Goal: Task Accomplishment & Management: Complete application form

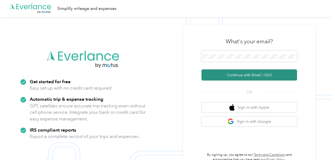
click at [231, 80] on button "Continue with Email / SSO" at bounding box center [250, 74] width 96 height 11
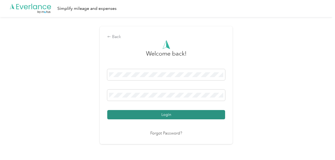
click at [155, 115] on button "Login" at bounding box center [166, 114] width 118 height 9
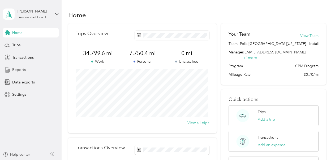
click at [16, 71] on span "Reports" at bounding box center [19, 70] width 14 height 6
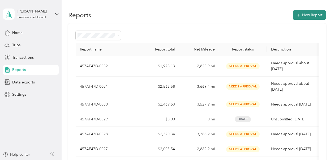
click at [305, 16] on button "New Report" at bounding box center [309, 14] width 33 height 9
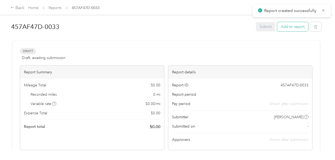
click at [289, 25] on button "Add to report" at bounding box center [292, 26] width 31 height 9
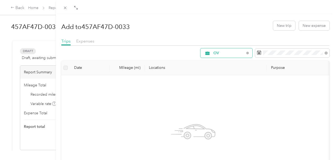
click at [231, 51] on span "OV" at bounding box center [229, 53] width 31 height 4
click at [216, 119] on span "Site Visit To Home" at bounding box center [229, 118] width 39 height 6
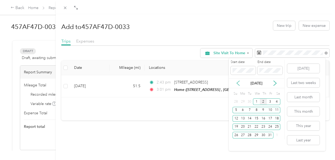
click at [238, 82] on icon at bounding box center [238, 83] width 5 height 5
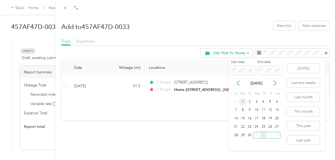
click at [244, 104] on div "1" at bounding box center [243, 101] width 7 height 7
click at [250, 136] on div "30" at bounding box center [250, 135] width 7 height 7
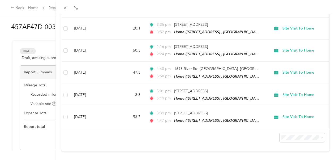
scroll to position [352, 0]
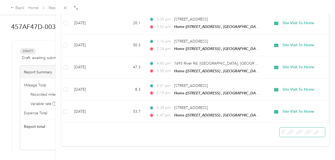
click at [319, 129] on span at bounding box center [321, 132] width 4 height 6
click at [289, 118] on span "100 per load" at bounding box center [291, 118] width 22 height 5
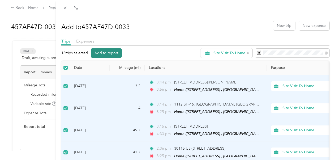
click at [105, 54] on button "Add to report" at bounding box center [106, 52] width 31 height 9
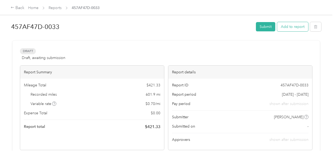
click at [284, 30] on button "Add to report" at bounding box center [292, 26] width 31 height 9
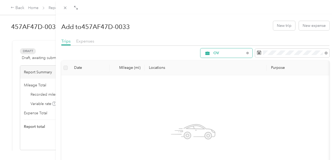
click at [231, 56] on div "OV" at bounding box center [227, 52] width 52 height 9
click at [221, 125] on span "Site Visit" at bounding box center [229, 128] width 39 height 6
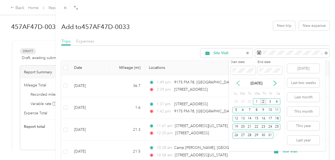
click at [238, 84] on icon at bounding box center [238, 83] width 3 height 5
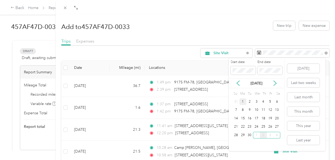
click at [242, 100] on div "1" at bounding box center [243, 101] width 7 height 7
click at [239, 119] on div "14" at bounding box center [236, 118] width 7 height 7
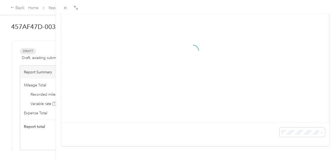
scroll to position [95, 0]
click at [317, 129] on div "Date Mileage (mi) Locations Purpose" at bounding box center [195, 59] width 268 height 173
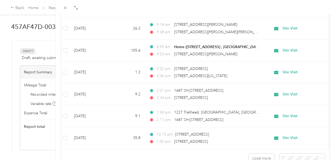
scroll to position [504, 0]
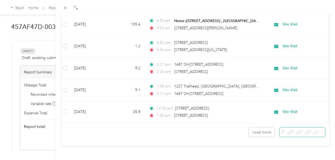
click at [321, 130] on span at bounding box center [322, 132] width 2 height 5
click at [321, 132] on icon at bounding box center [322, 132] width 2 height 1
click at [288, 160] on div "Drag to resize Click to close Add to 457AF47D-0033 New trip New expense Trips E…" at bounding box center [166, 160] width 333 height 0
click at [321, 130] on span at bounding box center [322, 132] width 2 height 5
click at [321, 131] on icon at bounding box center [322, 132] width 2 height 2
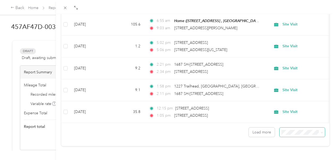
click at [299, 119] on li "100 per load" at bounding box center [298, 117] width 45 height 9
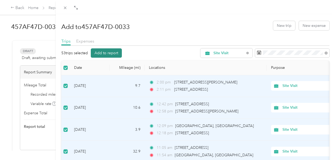
click at [110, 50] on button "Add to report" at bounding box center [106, 52] width 31 height 9
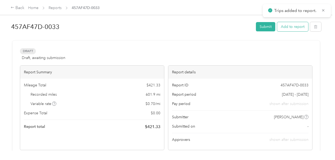
click at [286, 27] on button "Add to report" at bounding box center [292, 26] width 31 height 9
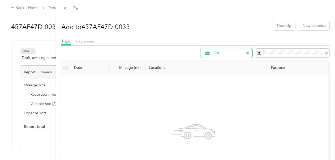
click at [234, 57] on div "OV" at bounding box center [227, 52] width 52 height 9
click at [226, 126] on span "Site Visit" at bounding box center [229, 128] width 39 height 6
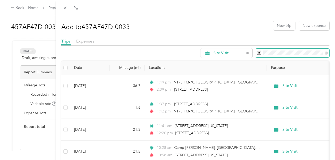
click at [278, 55] on span at bounding box center [292, 53] width 74 height 9
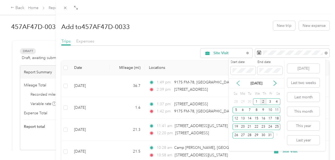
click at [239, 82] on icon at bounding box center [238, 83] width 3 height 5
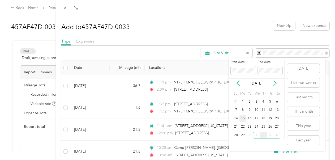
click at [243, 119] on div "15" at bounding box center [243, 118] width 7 height 7
click at [249, 133] on div "30" at bounding box center [250, 135] width 7 height 7
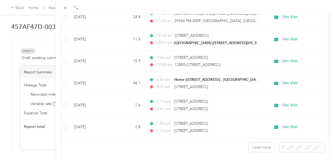
scroll to position [504, 0]
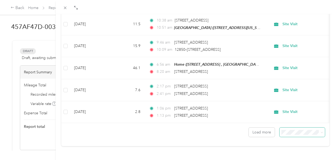
click at [321, 131] on icon at bounding box center [322, 132] width 2 height 2
click at [298, 119] on span "100 per load" at bounding box center [291, 118] width 22 height 5
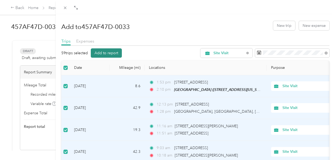
click at [102, 54] on button "Add to report" at bounding box center [106, 52] width 31 height 9
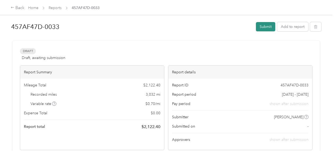
click at [264, 28] on button "Submit" at bounding box center [265, 26] width 19 height 9
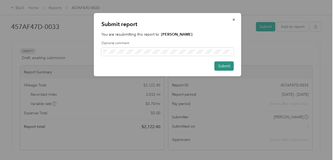
click at [221, 66] on button "Submit" at bounding box center [224, 65] width 19 height 9
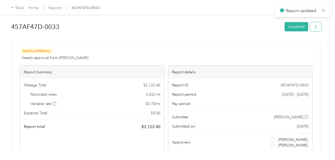
click at [316, 27] on icon "button" at bounding box center [316, 27] width 4 height 4
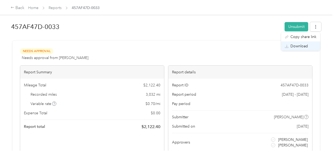
click at [300, 46] on span "Download" at bounding box center [300, 46] width 18 height 6
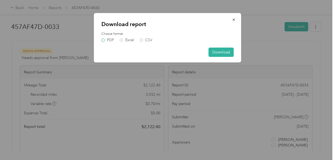
click at [103, 39] on label "PDF" at bounding box center [108, 40] width 13 height 4
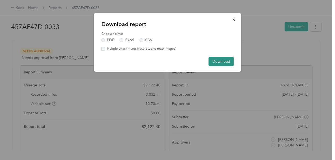
click at [220, 61] on button "Download" at bounding box center [221, 61] width 25 height 9
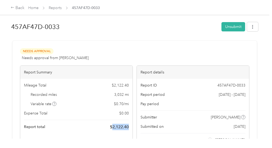
drag, startPoint x: 110, startPoint y: 125, endPoint x: 128, endPoint y: 122, distance: 18.8
click at [128, 122] on div "Mileage Total $ 2,122.40 Recorded miles 3,032 mi Variable rate $ 0.70 / mi Expe…" at bounding box center [76, 106] width 112 height 55
copy span "2,122.40"
